Goal: Task Accomplishment & Management: Manage account settings

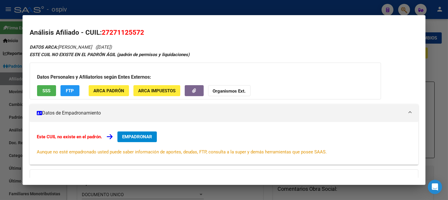
drag, startPoint x: 370, startPoint y: 55, endPoint x: 279, endPoint y: 2, distance: 105.5
click at [370, 55] on div "ESTE CUIL NO EXISTE EN EL PADRÓN ÁGIL (padrón de permisos y liquidaciones)" at bounding box center [224, 54] width 389 height 7
drag, startPoint x: 403, startPoint y: 8, endPoint x: 88, endPoint y: 13, distance: 314.5
click at [402, 8] on div at bounding box center [224, 100] width 448 height 200
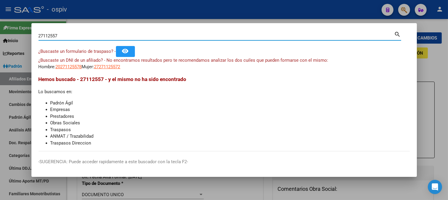
drag, startPoint x: 61, startPoint y: 33, endPoint x: 1, endPoint y: 31, distance: 60.3
click at [1, 31] on div "27112557 Buscar (apellido, dni, cuil, nro traspaso, cuit, obra social) search ¿…" at bounding box center [224, 100] width 448 height 200
type input "3"
type input "32384559"
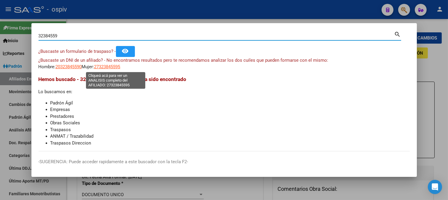
click at [113, 67] on span "27323845595" at bounding box center [107, 66] width 26 height 5
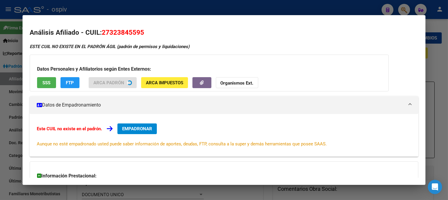
click at [0, 67] on div at bounding box center [224, 100] width 448 height 200
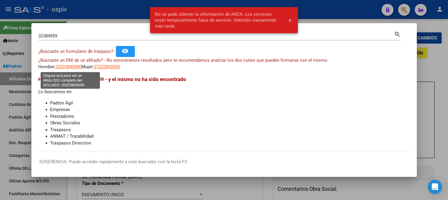
click at [67, 64] on span "20323845590" at bounding box center [69, 66] width 26 height 5
type textarea "20323845590"
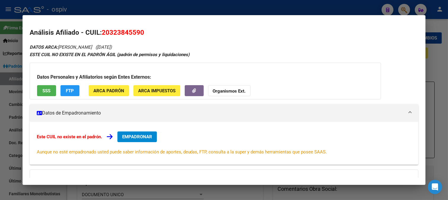
drag, startPoint x: 407, startPoint y: 10, endPoint x: 313, endPoint y: 13, distance: 94.7
click at [407, 10] on div at bounding box center [224, 100] width 448 height 200
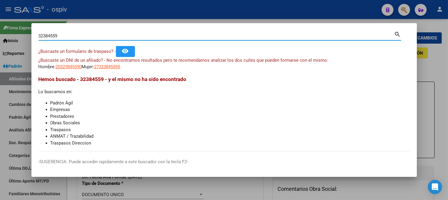
drag, startPoint x: 63, startPoint y: 36, endPoint x: 25, endPoint y: 36, distance: 38.0
click at [25, 36] on div "32384559 Buscar (apellido, dni, cuil, nro traspaso, cuit, obra social) search ¿…" at bounding box center [224, 100] width 448 height 200
paste input "29791644"
type input "29791644"
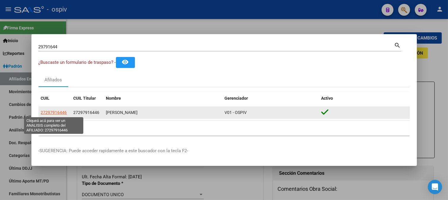
click at [53, 112] on span "27297916446" at bounding box center [54, 112] width 26 height 5
type textarea "27297916446"
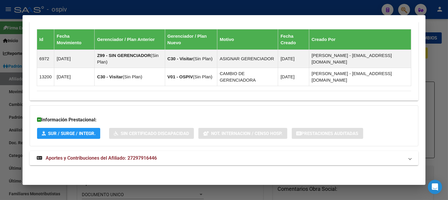
scroll to position [370, 0]
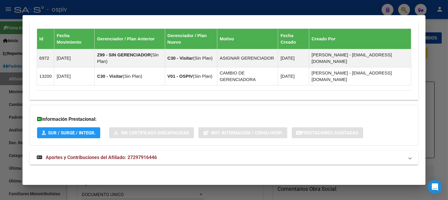
click at [135, 162] on mat-expansion-panel-header "Aportes y Contribuciones del Afiliado: 27297916446" at bounding box center [224, 157] width 389 height 14
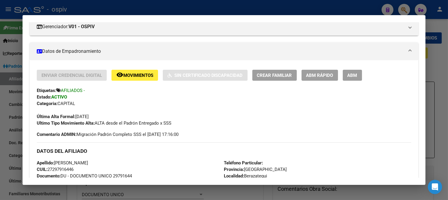
scroll to position [99, 0]
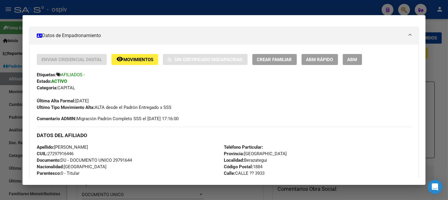
drag, startPoint x: 55, startPoint y: 148, endPoint x: 123, endPoint y: 147, distance: 67.7
click at [123, 147] on div "Apellido: [PERSON_NAME]: 27297916446 Documento: DU - DOCUMENTO UNICO 29791644 N…" at bounding box center [130, 176] width 187 height 65
drag, startPoint x: 49, startPoint y: 153, endPoint x: 80, endPoint y: 153, distance: 31.4
click at [80, 153] on div "Apellido: [PERSON_NAME]: 27297916446 Documento: DU - DOCUMENTO UNICO 29791644 N…" at bounding box center [130, 176] width 187 height 65
copy span "27297916446"
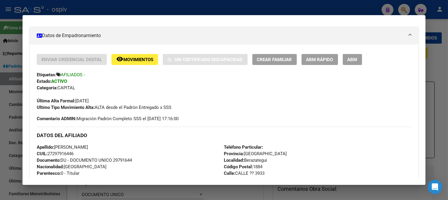
click at [403, 6] on div at bounding box center [224, 100] width 448 height 200
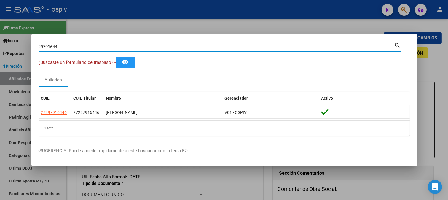
drag, startPoint x: 72, startPoint y: 46, endPoint x: 5, endPoint y: 42, distance: 67.1
click at [5, 42] on div "29791644 Buscar (apellido, dni, cuil, nro traspaso, cuit, obra social) search ¿…" at bounding box center [224, 100] width 448 height 200
paste input "27687020"
type input "27687020"
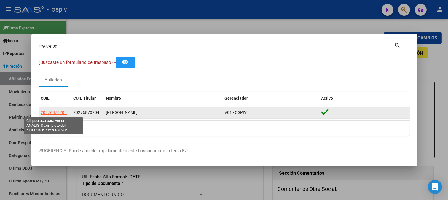
click at [61, 111] on span "20276870204" at bounding box center [54, 112] width 26 height 5
type textarea "20276870204"
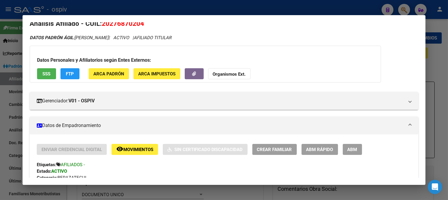
scroll to position [0, 0]
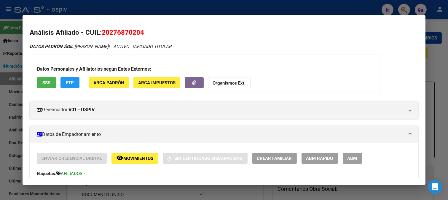
drag, startPoint x: 101, startPoint y: 31, endPoint x: 183, endPoint y: 74, distance: 92.5
click at [148, 29] on h2 "Análisis Afiliado - CUIL: 20276870204" at bounding box center [224, 33] width 389 height 10
copy h2 "20276870204"
click at [268, 43] on div "DATOS PADRÓN ÁGIL: [PERSON_NAME] | ACTIVO | AFILIADO TITULAR" at bounding box center [224, 46] width 389 height 7
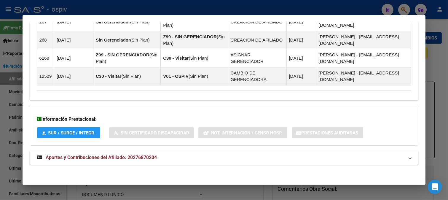
scroll to position [473, 0]
click at [401, 9] on div at bounding box center [224, 100] width 448 height 200
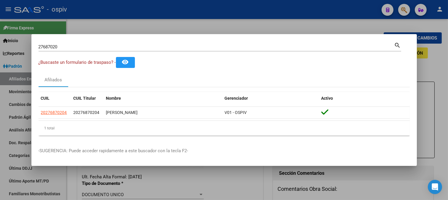
drag, startPoint x: 63, startPoint y: 48, endPoint x: 9, endPoint y: 39, distance: 54.3
click at [9, 39] on div "27687020 Buscar (apellido, dni, cuil, nro traspaso, cuit, obra social) search ¿…" at bounding box center [224, 100] width 448 height 200
click at [61, 48] on input "27687020" at bounding box center [217, 46] width 356 height 5
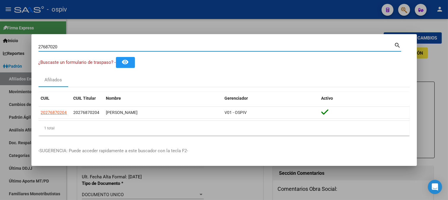
drag, startPoint x: 61, startPoint y: 48, endPoint x: 28, endPoint y: 45, distance: 32.7
click at [28, 45] on div "27687020 Buscar (apellido, dni, cuil, nro traspaso, cuit, obra social) search ¿…" at bounding box center [224, 100] width 448 height 200
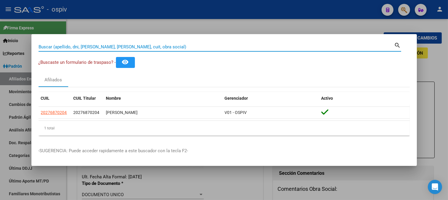
paste input "35402588"
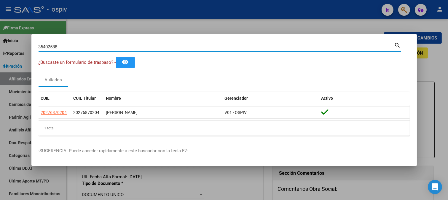
type input "35402588"
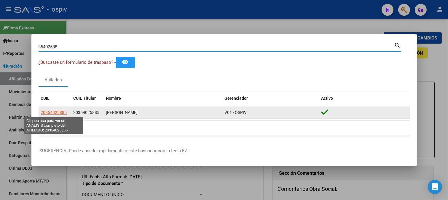
click at [66, 113] on span "20354025885" at bounding box center [54, 112] width 26 height 5
type textarea "20354025885"
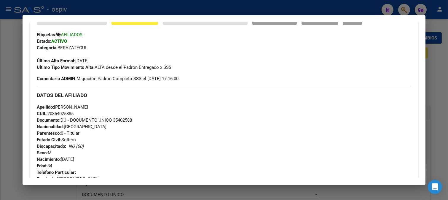
scroll to position [139, 0]
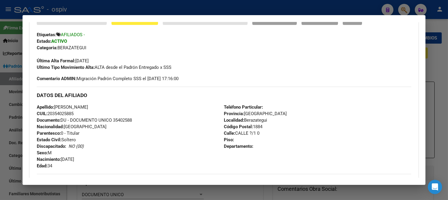
click at [393, 5] on div at bounding box center [224, 100] width 448 height 200
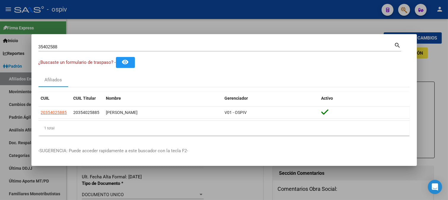
drag, startPoint x: 63, startPoint y: 51, endPoint x: 21, endPoint y: 46, distance: 43.0
click at [21, 46] on div "35402588 Buscar (apellido, dni, cuil, nro traspaso, cuit, obra social) search ¿…" at bounding box center [224, 100] width 448 height 200
click at [72, 46] on input "35402588" at bounding box center [217, 46] width 356 height 5
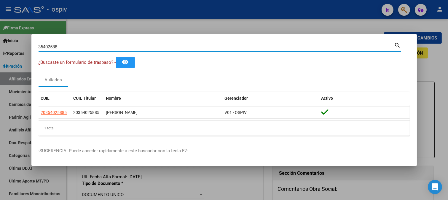
click at [0, 42] on div "35402588 Buscar (apellido, dni, cuil, nro traspaso, cuit, obra social) search ¿…" at bounding box center [224, 100] width 448 height 200
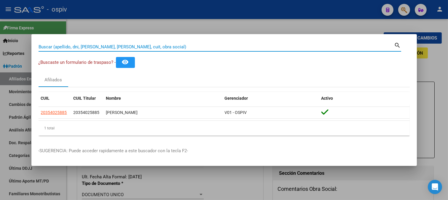
paste input "20538284"
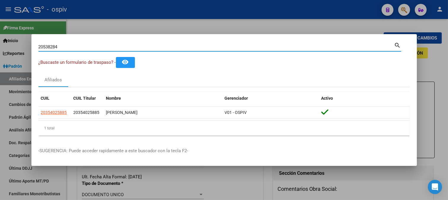
type input "20538284"
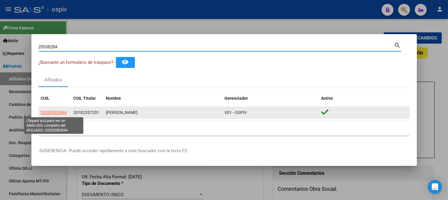
click at [57, 109] on datatable-body-cell "23205382844" at bounding box center [55, 113] width 33 height 12
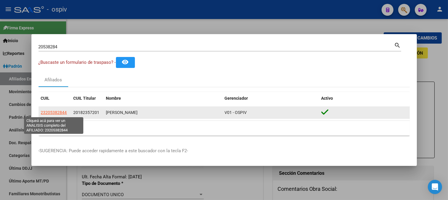
click at [59, 113] on span "23205382844" at bounding box center [54, 112] width 26 height 5
type textarea "23205382844"
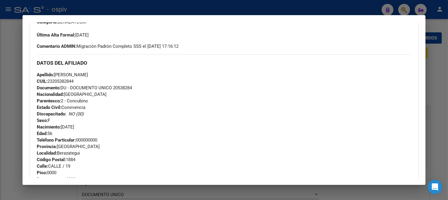
scroll to position [165, 0]
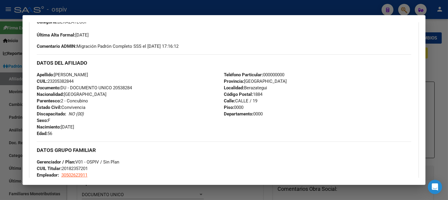
click at [405, 5] on div at bounding box center [224, 100] width 448 height 200
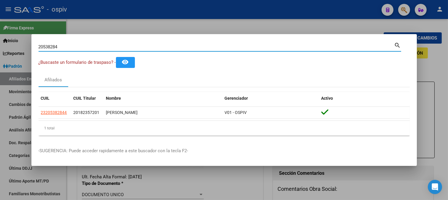
drag, startPoint x: 97, startPoint y: 45, endPoint x: 18, endPoint y: 39, distance: 79.2
click at [19, 42] on div "20538284 Buscar (apellido, dni, cuil, nro traspaso, cuit, obra social) search ¿…" at bounding box center [224, 100] width 448 height 200
type input "56355760"
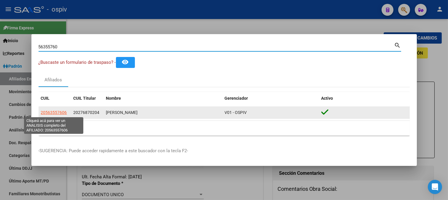
click at [53, 111] on span "20563557606" at bounding box center [54, 112] width 26 height 5
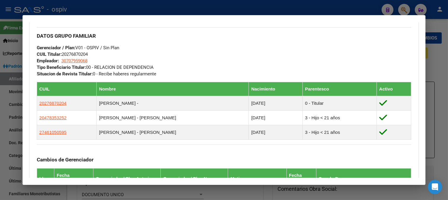
scroll to position [263, 0]
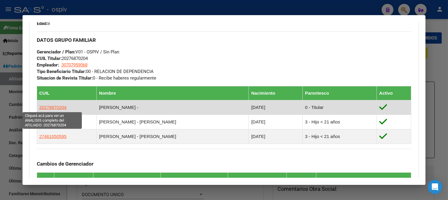
click at [63, 108] on span "20276870204" at bounding box center [52, 107] width 27 height 5
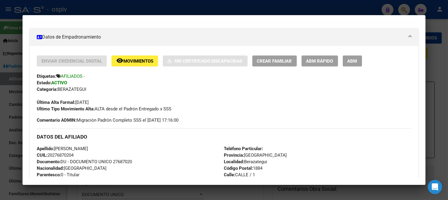
scroll to position [132, 0]
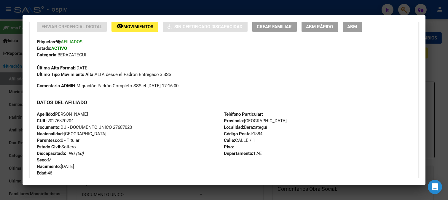
drag, startPoint x: 49, startPoint y: 120, endPoint x: 79, endPoint y: 120, distance: 30.6
click at [79, 120] on div "Apellido: [PERSON_NAME]: 20276870204 Documento: DU - DOCUMENTO UNICO 27687020 N…" at bounding box center [130, 143] width 187 height 65
copy span "20276870204"
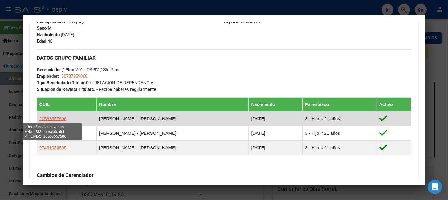
click at [61, 119] on span "20563557606" at bounding box center [52, 118] width 27 height 5
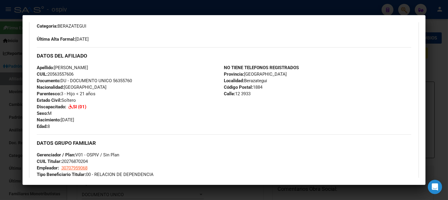
scroll to position [186, 0]
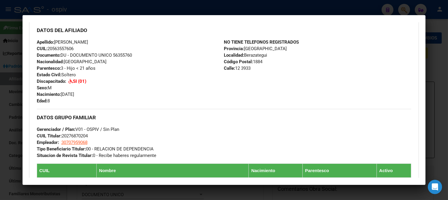
drag, startPoint x: 49, startPoint y: 47, endPoint x: 83, endPoint y: 47, distance: 34.4
click at [83, 47] on div "Apellido: [PERSON_NAME] CUIL: 20563557606 Documento: DU - DOCUMENTO UNICO 56355…" at bounding box center [130, 71] width 187 height 65
copy span "20563557606"
click at [146, 100] on div "Apellido: [PERSON_NAME] CUIL: 20563557606 Documento: DU - DOCUMENTO UNICO 56355…" at bounding box center [130, 71] width 187 height 65
drag, startPoint x: 49, startPoint y: 49, endPoint x: 76, endPoint y: 46, distance: 27.5
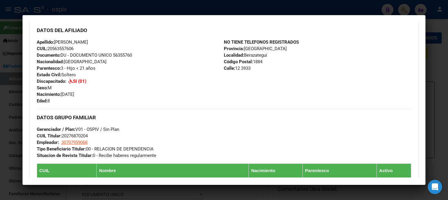
click at [76, 46] on div "Apellido: [PERSON_NAME] CUIL: 20563557606 Documento: DU - DOCUMENTO UNICO 56355…" at bounding box center [130, 71] width 187 height 65
copy span "20563557606"
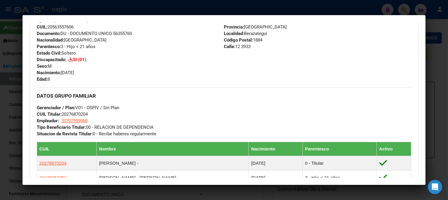
scroll to position [219, 0]
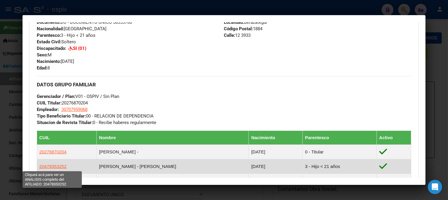
click at [51, 167] on span "20478353252" at bounding box center [52, 166] width 27 height 5
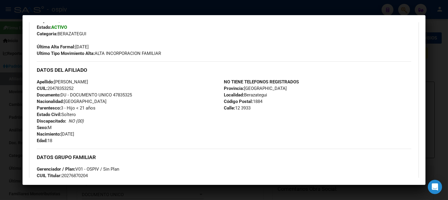
scroll to position [153, 0]
drag, startPoint x: 49, startPoint y: 86, endPoint x: 82, endPoint y: 86, distance: 33.2
click at [82, 86] on div "Apellido: [PERSON_NAME] CUIL: 20478353252 Documento: DU - DOCUMENTO UNICO 47835…" at bounding box center [130, 110] width 187 height 65
copy span "20478353252"
click at [111, 129] on div "Apellido: [PERSON_NAME] CUIL: 20478353252 Documento: DU - DOCUMENTO UNICO 47835…" at bounding box center [130, 110] width 187 height 65
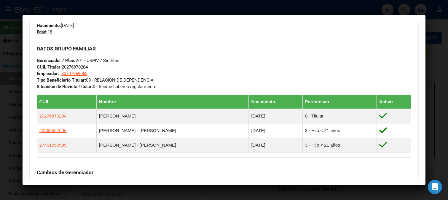
scroll to position [285, 0]
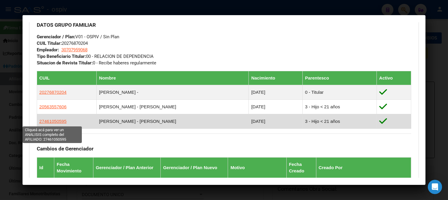
click at [55, 119] on span "27461050595" at bounding box center [52, 121] width 27 height 5
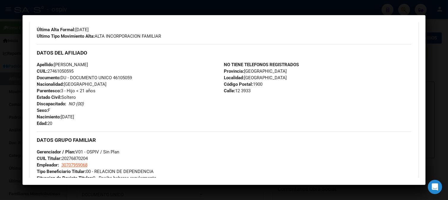
scroll to position [186, 0]
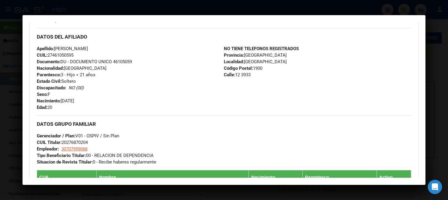
drag, startPoint x: 48, startPoint y: 53, endPoint x: 83, endPoint y: 53, distance: 35.3
click at [83, 53] on div "Apellido: [PERSON_NAME] CUIL: 27461050595 Documento: DU - DOCUMENTO UNICO 46105…" at bounding box center [130, 77] width 187 height 65
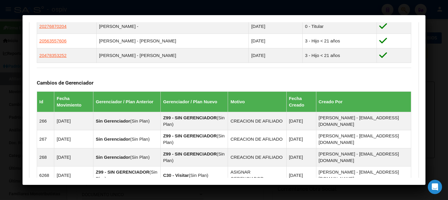
scroll to position [318, 0]
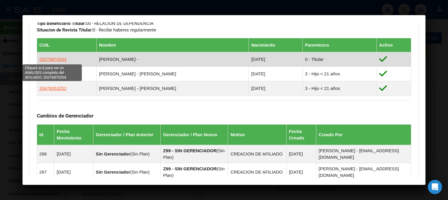
click at [64, 58] on span "20276870204" at bounding box center [52, 59] width 27 height 5
type textarea "20276870204"
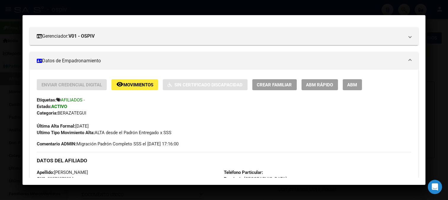
scroll to position [0, 0]
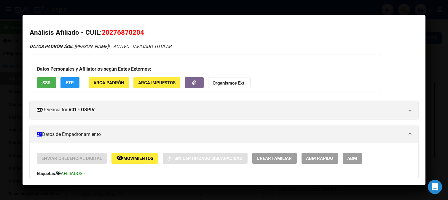
click at [1, 120] on div at bounding box center [224, 100] width 448 height 200
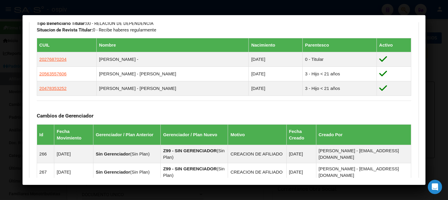
click at [419, 5] on div at bounding box center [224, 100] width 448 height 200
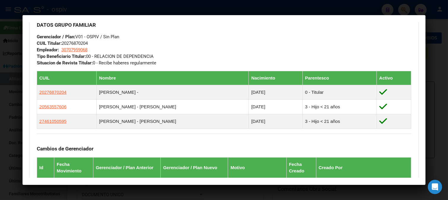
click at [0, 108] on div at bounding box center [224, 100] width 448 height 200
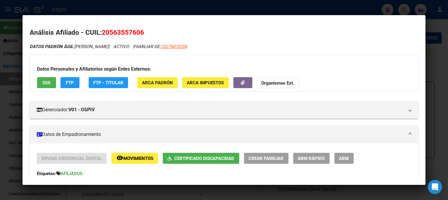
click at [7, 102] on div at bounding box center [224, 100] width 448 height 200
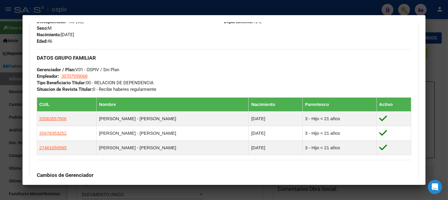
click at [408, 4] on div at bounding box center [224, 100] width 448 height 200
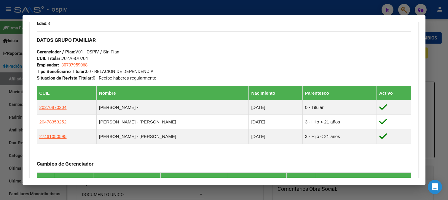
click at [408, 9] on div at bounding box center [224, 100] width 448 height 200
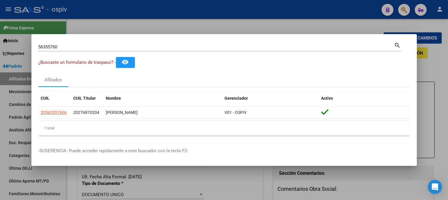
drag, startPoint x: 73, startPoint y: 50, endPoint x: 42, endPoint y: 50, distance: 30.9
click at [42, 50] on div "56355760 Buscar (apellido, dni, cuil, [PERSON_NAME], cuit, obra social)" at bounding box center [217, 46] width 356 height 9
drag, startPoint x: 65, startPoint y: 43, endPoint x: 2, endPoint y: 50, distance: 63.3
click at [2, 50] on div "56355760 Buscar (apellido, dni, cuil, nro traspaso, cuit, obra social) search ¿…" at bounding box center [224, 100] width 448 height 200
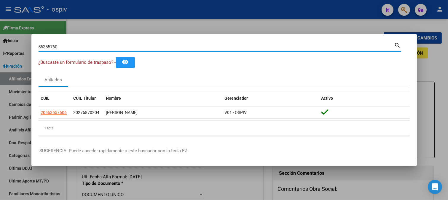
drag, startPoint x: 61, startPoint y: 48, endPoint x: 17, endPoint y: 38, distance: 45.0
click at [17, 38] on div "56355760 Buscar (apellido, dni, cuil, nro traspaso, cuit, obra social) search ¿…" at bounding box center [224, 100] width 448 height 200
type input "35402588"
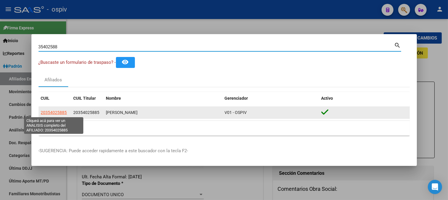
click at [49, 113] on span "20354025885" at bounding box center [54, 112] width 26 height 5
type textarea "20354025885"
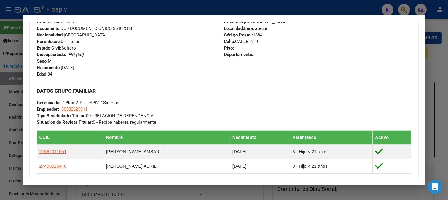
scroll to position [198, 0]
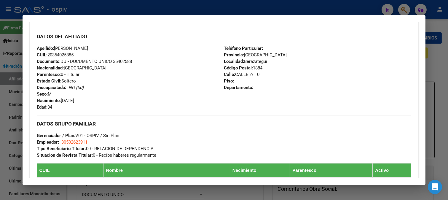
click at [171, 87] on div "Apellido: [PERSON_NAME] CUIL: 20354025885 Documento: DU - DOCUMENTO UNICO 35402…" at bounding box center [130, 77] width 187 height 65
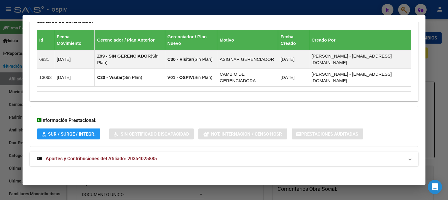
scroll to position [405, 0]
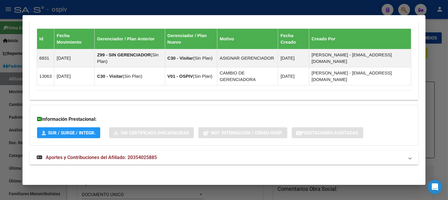
click at [102, 156] on span "Aportes y Contribuciones del Afiliado: 20354025885" at bounding box center [101, 158] width 111 height 6
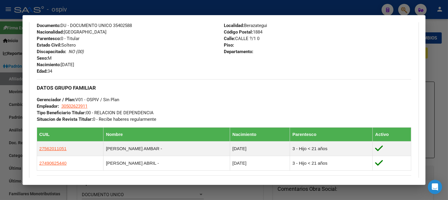
scroll to position [190, 0]
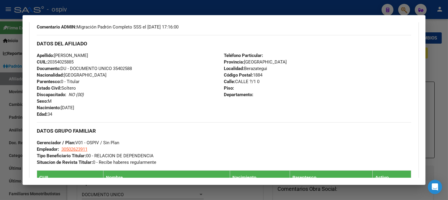
drag, startPoint x: 48, startPoint y: 61, endPoint x: 84, endPoint y: 64, distance: 36.0
click at [84, 64] on div "Apellido: [PERSON_NAME] CUIL: 20354025885 Documento: DU - DOCUMENTO UNICO 35402…" at bounding box center [130, 84] width 187 height 65
copy span "20354025885"
click at [112, 89] on div "Apellido: [PERSON_NAME] CUIL: 20354025885 Documento: DU - DOCUMENTO UNICO 35402…" at bounding box center [130, 84] width 187 height 65
drag, startPoint x: 49, startPoint y: 61, endPoint x: 82, endPoint y: 58, distance: 33.7
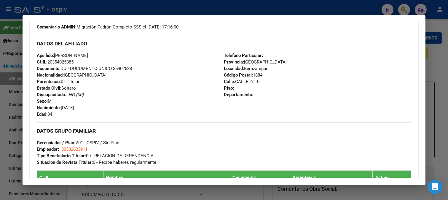
click at [82, 58] on div "Apellido: [PERSON_NAME] CUIL: 20354025885 Documento: DU - DOCUMENTO UNICO 35402…" at bounding box center [130, 84] width 187 height 65
click at [82, 60] on div "Apellido: [PERSON_NAME] CUIL: 20354025885 Documento: DU - DOCUMENTO UNICO 35402…" at bounding box center [130, 84] width 187 height 65
click at [61, 64] on span "CUIL: 20354025885" at bounding box center [55, 61] width 37 height 5
drag, startPoint x: 49, startPoint y: 61, endPoint x: 77, endPoint y: 61, distance: 28.5
click at [77, 61] on div "Apellido: [PERSON_NAME] CUIL: 20354025885 Documento: DU - DOCUMENTO UNICO 35402…" at bounding box center [130, 84] width 187 height 65
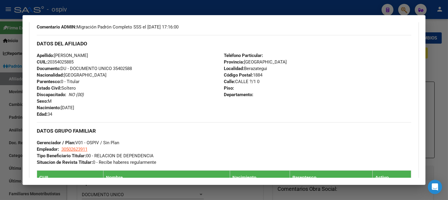
copy span "20354025885"
click at [407, 8] on div at bounding box center [224, 100] width 448 height 200
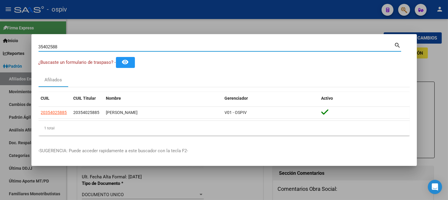
drag, startPoint x: 63, startPoint y: 48, endPoint x: 0, endPoint y: 36, distance: 64.0
click at [0, 36] on div "35402588 Buscar (apellido, dni, cuil, nro traspaso, cuit, obra social) search ¿…" at bounding box center [224, 100] width 448 height 200
type input "18235720"
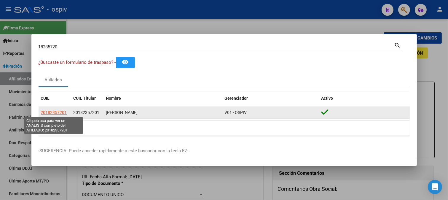
click at [58, 112] on span "20182357201" at bounding box center [54, 112] width 26 height 5
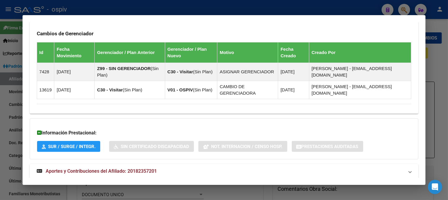
scroll to position [390, 0]
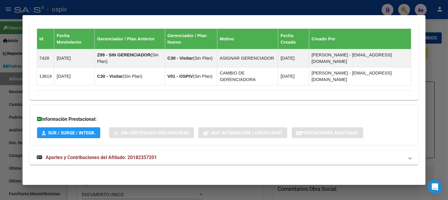
click at [102, 158] on span "Aportes y Contribuciones del Afiliado: 20182357201" at bounding box center [101, 158] width 111 height 6
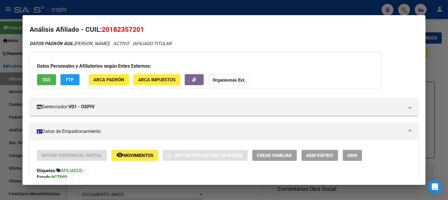
scroll to position [0, 0]
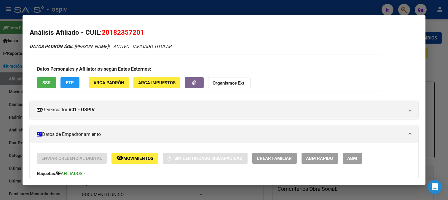
drag, startPoint x: 104, startPoint y: 33, endPoint x: 186, endPoint y: 34, distance: 82.2
click at [186, 34] on h2 "Análisis Afiliado - CUIL: 20182357201" at bounding box center [224, 33] width 389 height 10
copy span "20182357201"
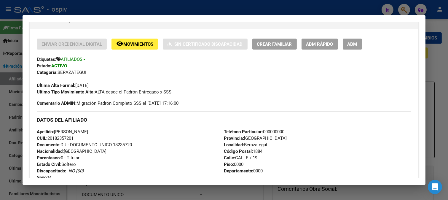
scroll to position [165, 0]
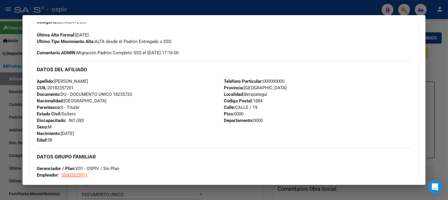
click at [158, 96] on div "Apellido: [PERSON_NAME]: 20182357201 Documento: DU - DOCUMENTO UNICO 18235720 N…" at bounding box center [130, 110] width 187 height 65
drag, startPoint x: 49, startPoint y: 87, endPoint x: 79, endPoint y: 86, distance: 30.3
click at [79, 86] on div "Apellido: [PERSON_NAME]: 20182357201 Documento: DU - DOCUMENTO UNICO 18235720 N…" at bounding box center [130, 110] width 187 height 65
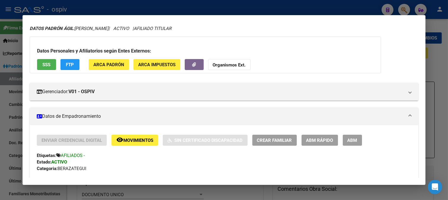
scroll to position [0, 0]
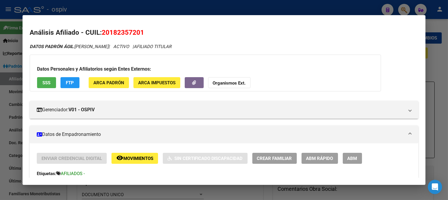
click at [403, 0] on div at bounding box center [224, 100] width 448 height 200
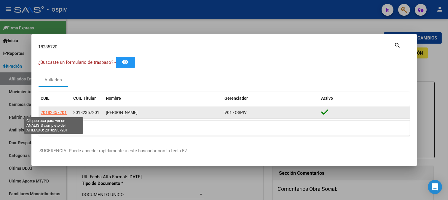
click at [57, 113] on span "20182357201" at bounding box center [54, 112] width 26 height 5
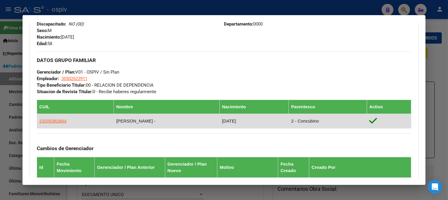
scroll to position [263, 0]
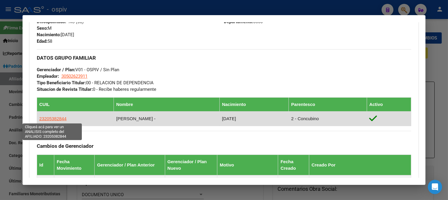
click at [55, 120] on span "23205382844" at bounding box center [52, 118] width 27 height 5
type textarea "23205382844"
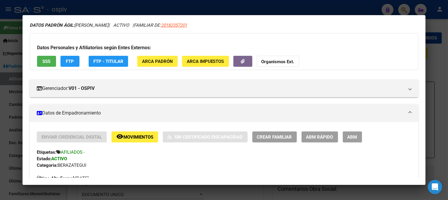
scroll to position [132, 0]
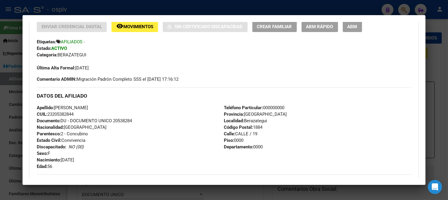
drag, startPoint x: 50, startPoint y: 113, endPoint x: 83, endPoint y: 113, distance: 33.5
click at [83, 113] on div "Apellido: [PERSON_NAME]: 23205382844 Documento: DU - DOCUMENTO UNICO 20538284 N…" at bounding box center [130, 136] width 187 height 65
click at [448, 96] on div at bounding box center [224, 100] width 448 height 200
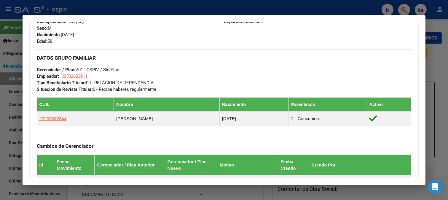
click at [403, 8] on div at bounding box center [224, 100] width 448 height 200
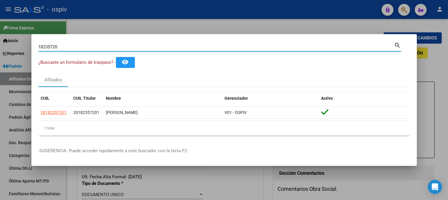
drag, startPoint x: 63, startPoint y: 44, endPoint x: 22, endPoint y: 45, distance: 41.0
click at [22, 45] on div "18235720 Buscar (apellido, dni, cuil, nro traspaso, cuit, obra social) search ¿…" at bounding box center [224, 100] width 448 height 200
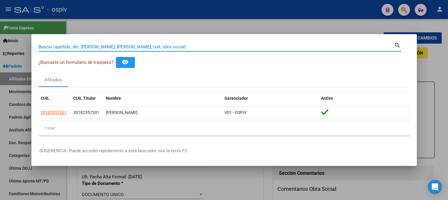
click at [406, 9] on div at bounding box center [224, 100] width 448 height 200
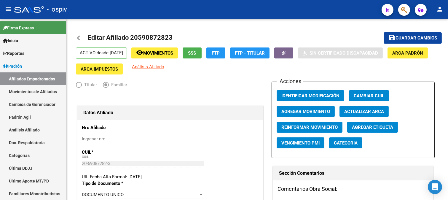
click at [400, 9] on button "button" at bounding box center [404, 10] width 12 height 12
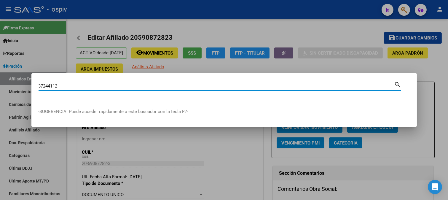
type input "37244112"
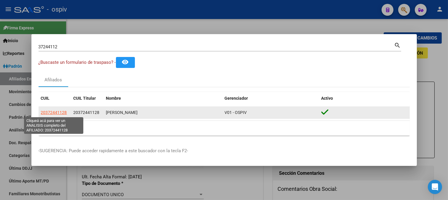
click at [60, 112] on span "20372441128" at bounding box center [54, 112] width 26 height 5
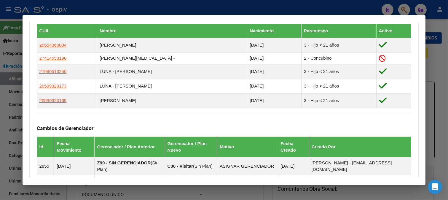
scroll to position [337, 0]
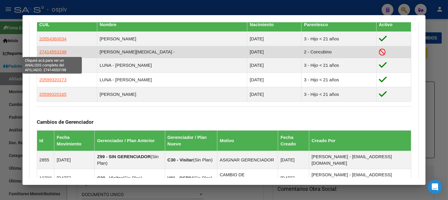
click at [57, 53] on span "27414553198" at bounding box center [52, 51] width 27 height 5
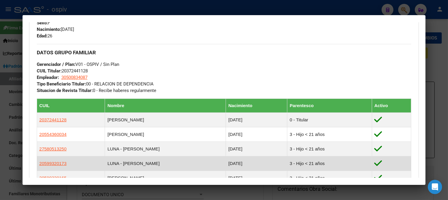
scroll to position [318, 0]
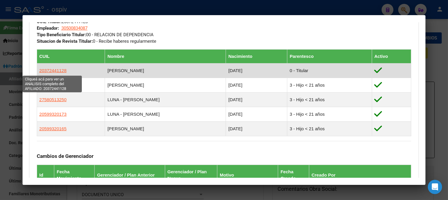
click at [51, 70] on span "20372441128" at bounding box center [52, 70] width 27 height 5
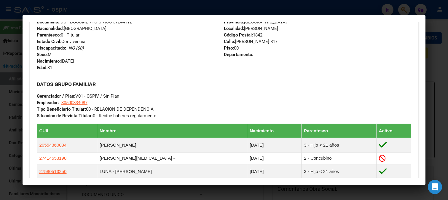
scroll to position [263, 0]
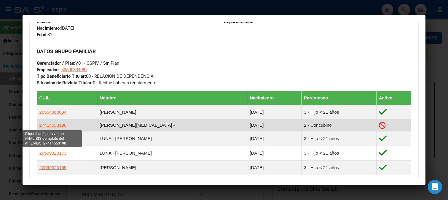
click at [47, 123] on span "27414553198" at bounding box center [52, 125] width 27 height 5
type textarea "27414553198"
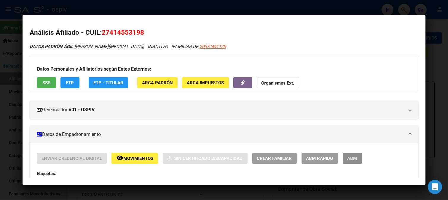
click at [357, 156] on span "ABM" at bounding box center [353, 158] width 10 height 5
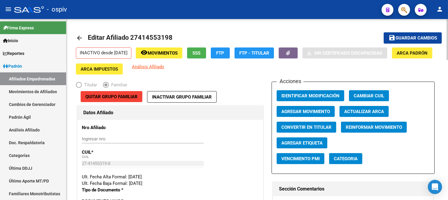
click at [325, 114] on span "Agregar Movimiento" at bounding box center [306, 111] width 49 height 5
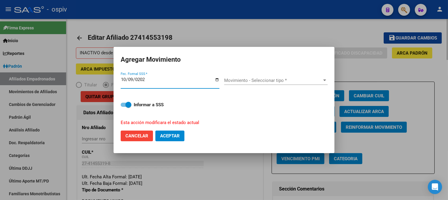
type input "[DATE]"
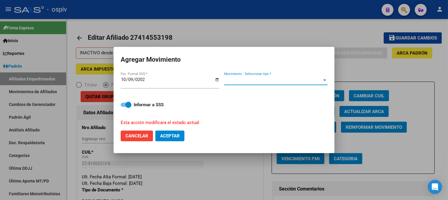
click at [260, 80] on span "Movimiento - Seleccionar tipo *" at bounding box center [273, 80] width 98 height 5
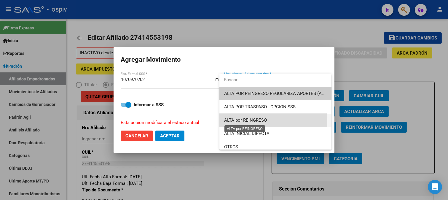
click at [255, 123] on span "ALTA por REINGRESO" at bounding box center [245, 119] width 43 height 5
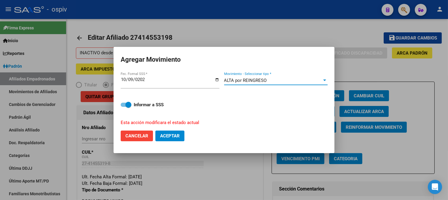
click at [173, 137] on span "Aceptar" at bounding box center [170, 135] width 20 height 5
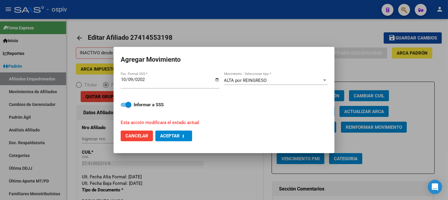
checkbox input "false"
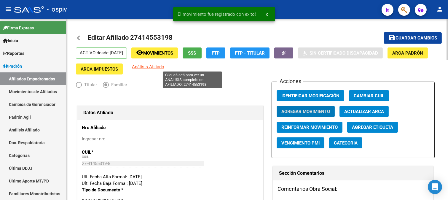
click at [164, 67] on span "Análisis Afiliado" at bounding box center [148, 66] width 32 height 5
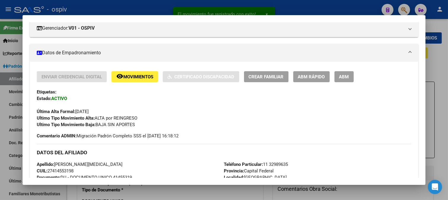
scroll to position [87, 0]
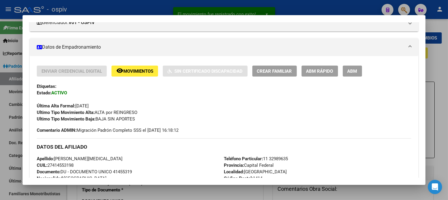
click at [355, 70] on span "ABM" at bounding box center [353, 71] width 10 height 5
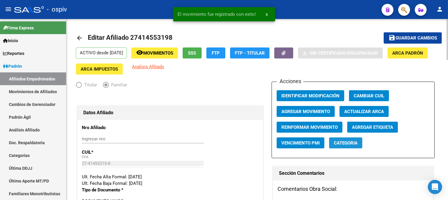
click at [346, 144] on span "Categoria" at bounding box center [346, 142] width 24 height 5
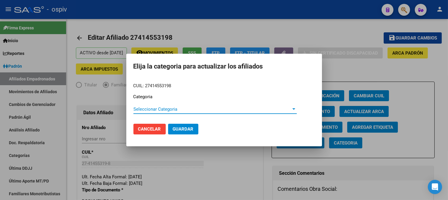
click at [142, 111] on span "Seleccionar Categoria" at bounding box center [212, 108] width 158 height 5
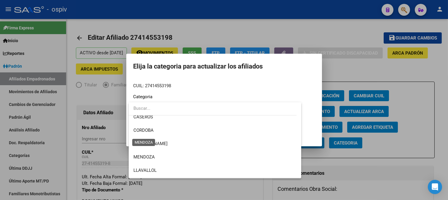
scroll to position [99, 0]
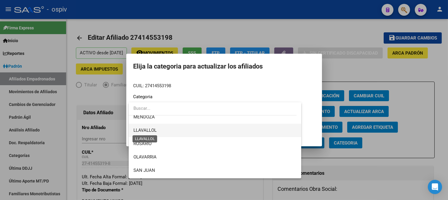
click at [144, 132] on span "LLAVALLOL" at bounding box center [144, 130] width 23 height 5
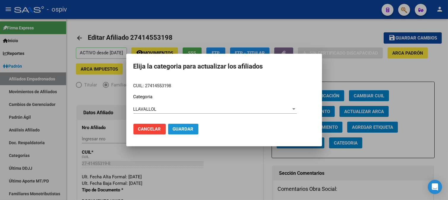
drag, startPoint x: 175, startPoint y: 126, endPoint x: 321, endPoint y: 123, distance: 145.7
click at [176, 126] on span "Guardar" at bounding box center [183, 128] width 21 height 5
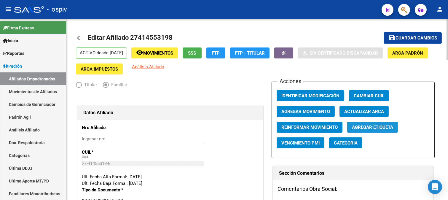
click at [381, 129] on span "Agregar Etiqueta" at bounding box center [372, 127] width 41 height 5
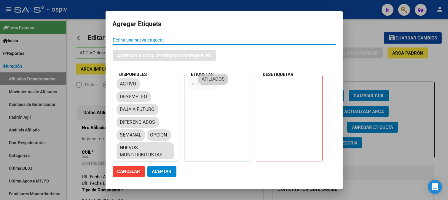
drag, startPoint x: 131, startPoint y: 108, endPoint x: 213, endPoint y: 77, distance: 87.3
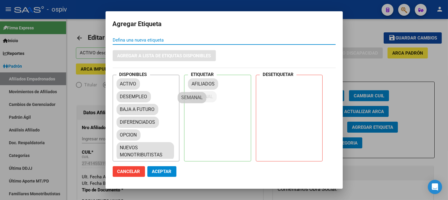
drag, startPoint x: 131, startPoint y: 131, endPoint x: 193, endPoint y: 94, distance: 72.4
drag, startPoint x: 159, startPoint y: 167, endPoint x: 183, endPoint y: 154, distance: 28.2
click at [159, 167] on button "Aceptar" at bounding box center [161, 171] width 29 height 11
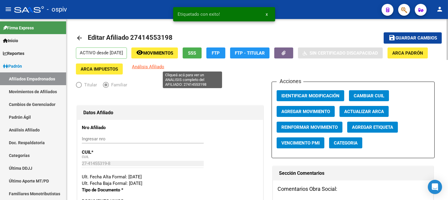
click at [164, 68] on span "Análisis Afiliado" at bounding box center [148, 66] width 32 height 5
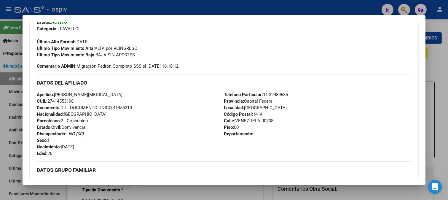
scroll to position [330, 0]
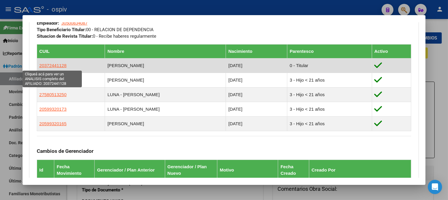
click at [45, 65] on span "20372441128" at bounding box center [52, 65] width 27 height 5
type textarea "20372441128"
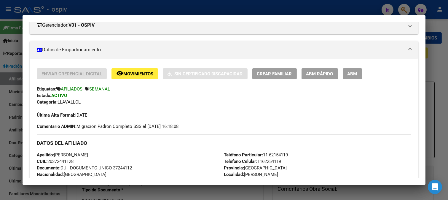
scroll to position [139, 0]
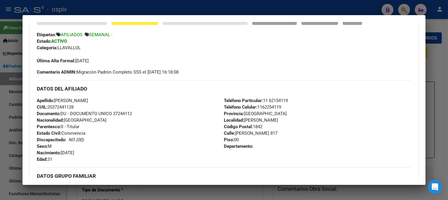
drag, startPoint x: 48, startPoint y: 106, endPoint x: 152, endPoint y: 88, distance: 105.0
click at [82, 106] on div "Apellido: [PERSON_NAME]: 20372441128 Documento: DU - DOCUMENTO UNICO 37244112 N…" at bounding box center [130, 129] width 187 height 65
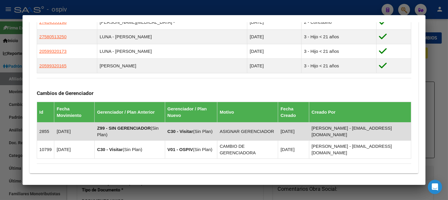
scroll to position [403, 0]
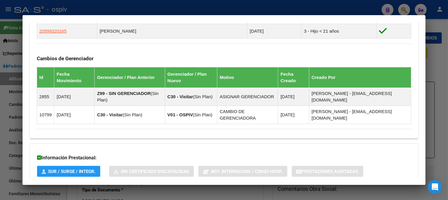
click at [408, 7] on div at bounding box center [224, 100] width 448 height 200
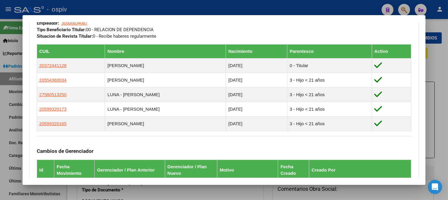
click at [403, 13] on div at bounding box center [224, 100] width 448 height 200
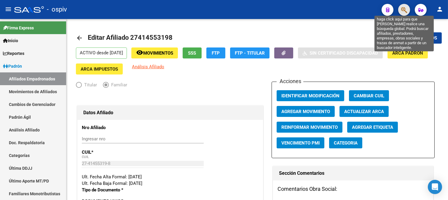
click at [405, 9] on icon "button" at bounding box center [404, 10] width 6 height 7
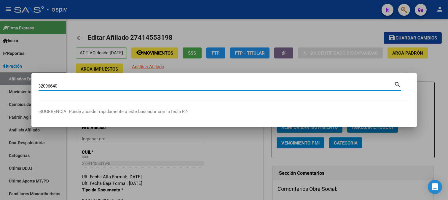
type input "32096640"
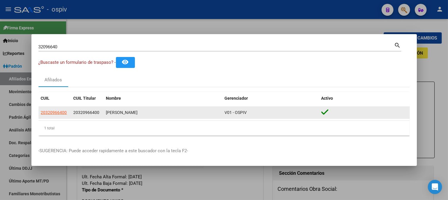
click at [71, 109] on datatable-body-cell "20320966400" at bounding box center [87, 113] width 33 height 12
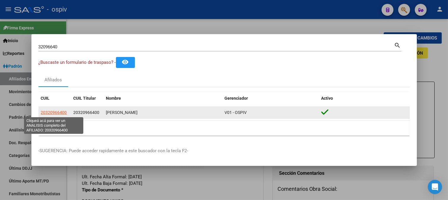
click at [50, 112] on span "20320966400" at bounding box center [54, 112] width 26 height 5
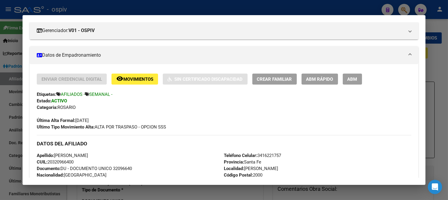
scroll to position [73, 0]
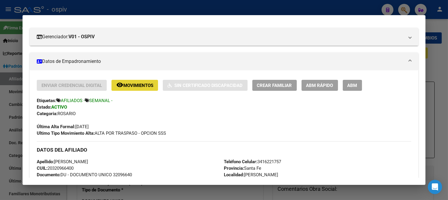
click at [131, 84] on span "Movimientos" at bounding box center [138, 85] width 30 height 5
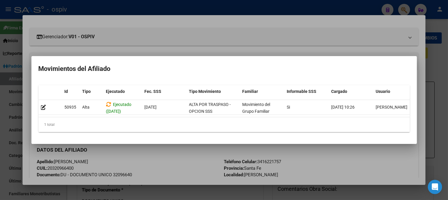
click at [206, 41] on div at bounding box center [224, 100] width 448 height 200
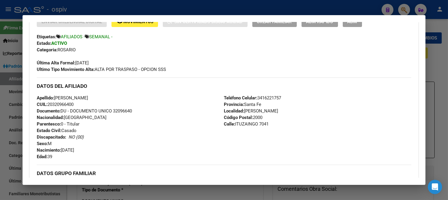
scroll to position [139, 0]
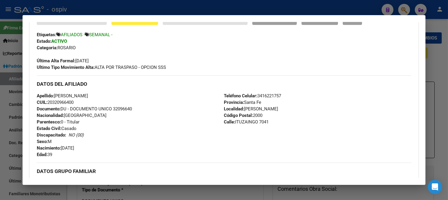
drag, startPoint x: 50, startPoint y: 100, endPoint x: 86, endPoint y: 100, distance: 36.5
click at [86, 100] on div "Apellido: [PERSON_NAME] CUIL: 20320966400 Documento: DU - DOCUMENTO UNICO 32096…" at bounding box center [130, 125] width 187 height 65
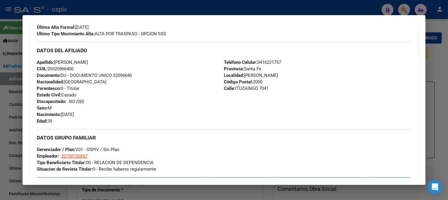
scroll to position [238, 0]
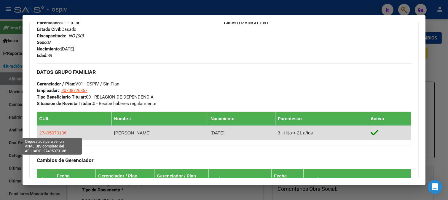
click at [54, 133] on span "27495073136" at bounding box center [52, 132] width 27 height 5
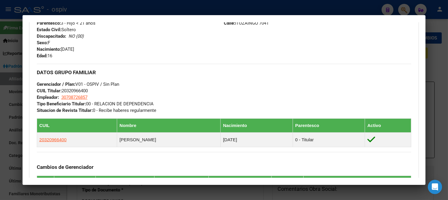
scroll to position [330, 0]
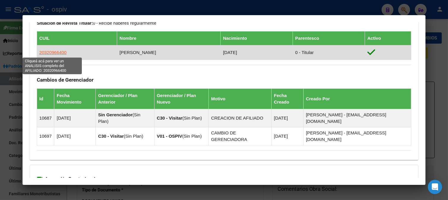
click at [53, 52] on span "20320966400" at bounding box center [52, 52] width 27 height 5
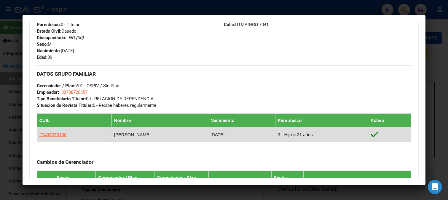
scroll to position [165, 0]
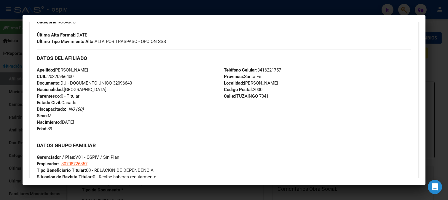
drag, startPoint x: 48, startPoint y: 77, endPoint x: 84, endPoint y: 77, distance: 35.6
click at [84, 77] on div "Apellido: [PERSON_NAME] CUIL: 20320966400 Documento: DU - DOCUMENTO UNICO 32096…" at bounding box center [130, 99] width 187 height 65
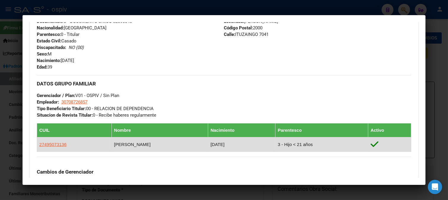
scroll to position [231, 0]
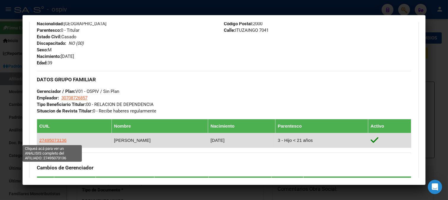
click at [60, 140] on span "27495073136" at bounding box center [52, 140] width 27 height 5
type textarea "27495073136"
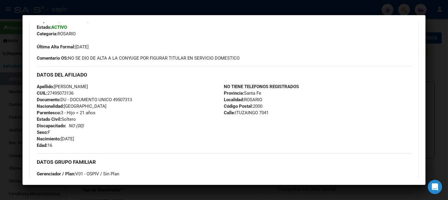
scroll to position [153, 0]
drag, startPoint x: 49, startPoint y: 93, endPoint x: 78, endPoint y: 93, distance: 29.1
click at [78, 93] on div "Apellido: [PERSON_NAME] CUIL: 27495073136 Documento: DU - DOCUMENTO UNICO 49507…" at bounding box center [130, 115] width 187 height 65
click at [383, 7] on div at bounding box center [224, 100] width 448 height 200
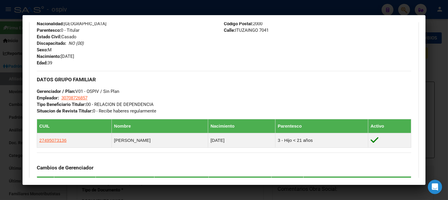
click at [390, 8] on div at bounding box center [224, 100] width 448 height 200
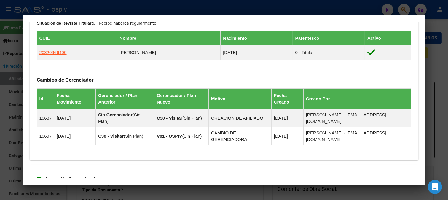
click at [392, 9] on div at bounding box center [224, 100] width 448 height 200
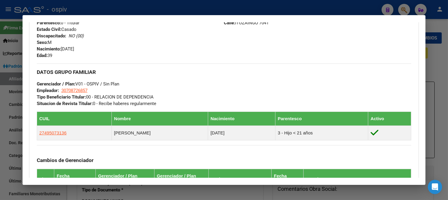
click at [388, 10] on div at bounding box center [224, 100] width 448 height 200
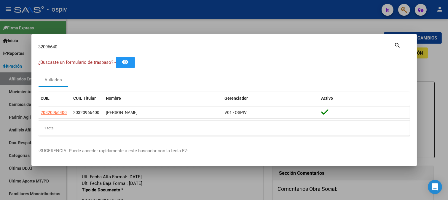
click at [403, 8] on div at bounding box center [224, 100] width 448 height 200
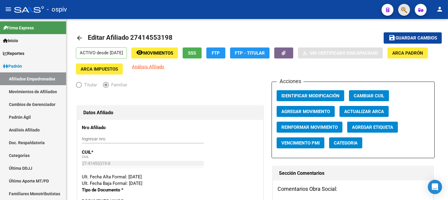
click at [408, 9] on button "button" at bounding box center [404, 10] width 12 height 12
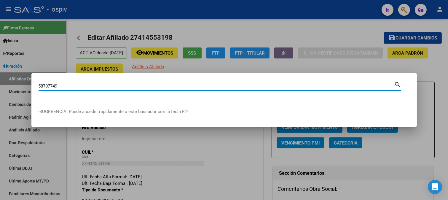
type input "58707749"
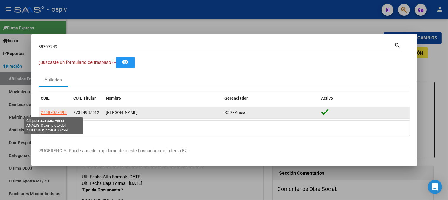
click at [55, 114] on span "27587077499" at bounding box center [54, 112] width 26 height 5
type textarea "27587077499"
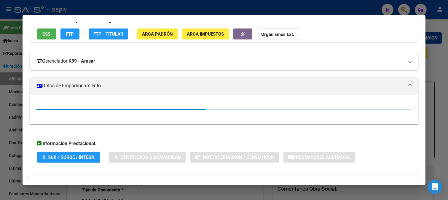
scroll to position [87, 0]
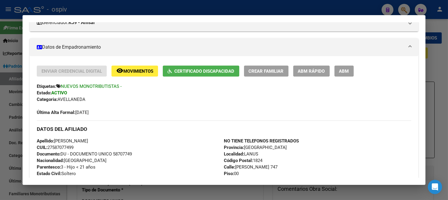
click at [404, 5] on div at bounding box center [224, 100] width 448 height 200
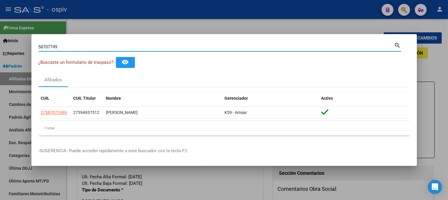
drag, startPoint x: 60, startPoint y: 46, endPoint x: 0, endPoint y: 46, distance: 59.9
click at [0, 46] on div "58707749 Buscar (apellido, dni, cuil, nro traspaso, cuit, obra social) search ¿…" at bounding box center [224, 100] width 448 height 200
paste input "45128744"
type input "45128744"
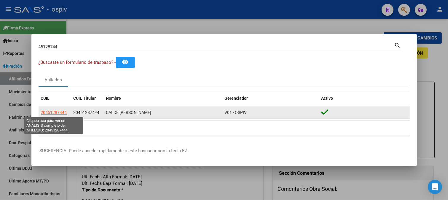
click at [54, 112] on span "20451287444" at bounding box center [54, 112] width 26 height 5
type textarea "20451287444"
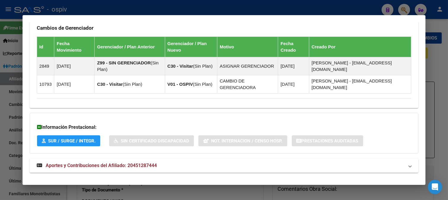
scroll to position [363, 0]
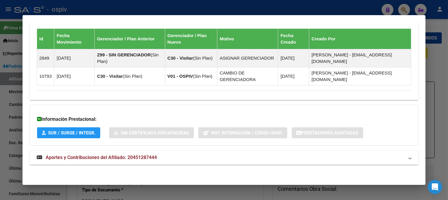
click at [400, 4] on div at bounding box center [224, 100] width 448 height 200
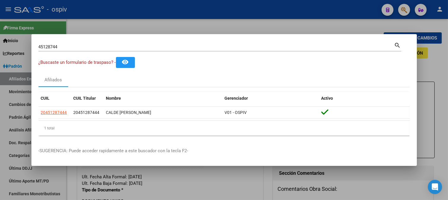
click at [399, 7] on div at bounding box center [224, 100] width 448 height 200
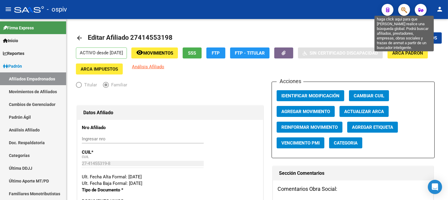
click at [407, 7] on icon "button" at bounding box center [404, 10] width 6 height 7
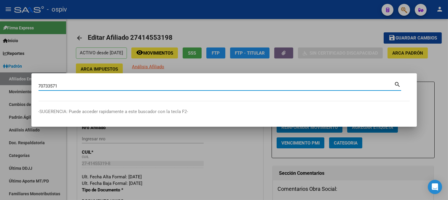
type input "70733571"
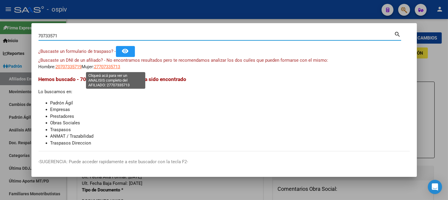
click at [114, 68] on span "27707335713" at bounding box center [107, 66] width 26 height 5
type textarea "27707335713"
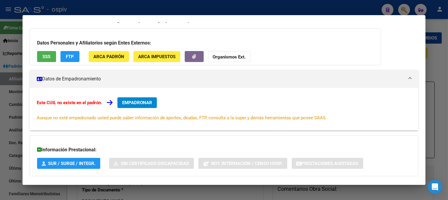
scroll to position [65, 0]
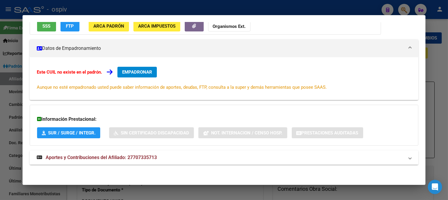
click at [104, 155] on span "Aportes y Contribuciones del Afiliado: 27707335713" at bounding box center [101, 158] width 111 height 6
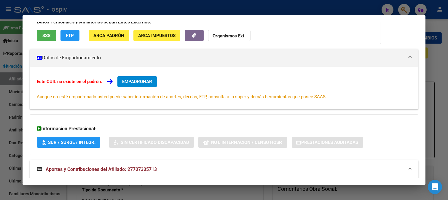
scroll to position [0, 0]
